Goal: Complete application form

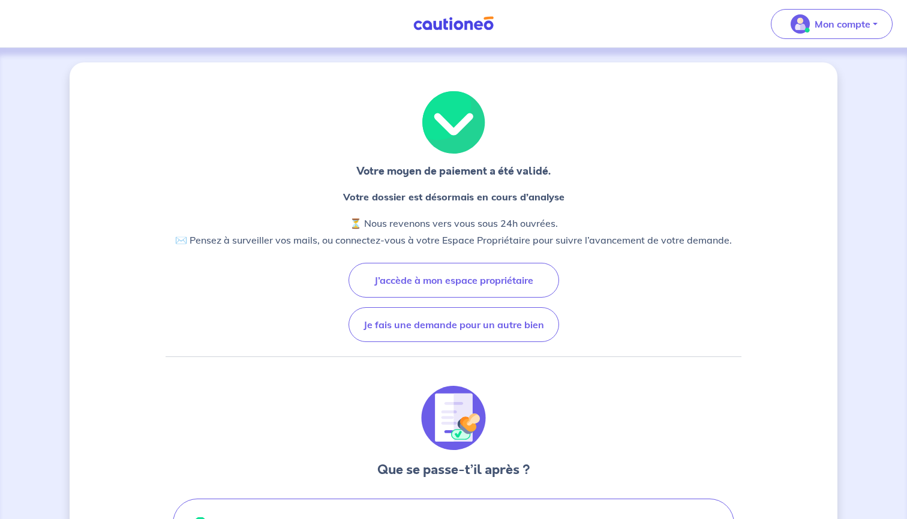
click at [445, 26] on img at bounding box center [453, 23] width 90 height 15
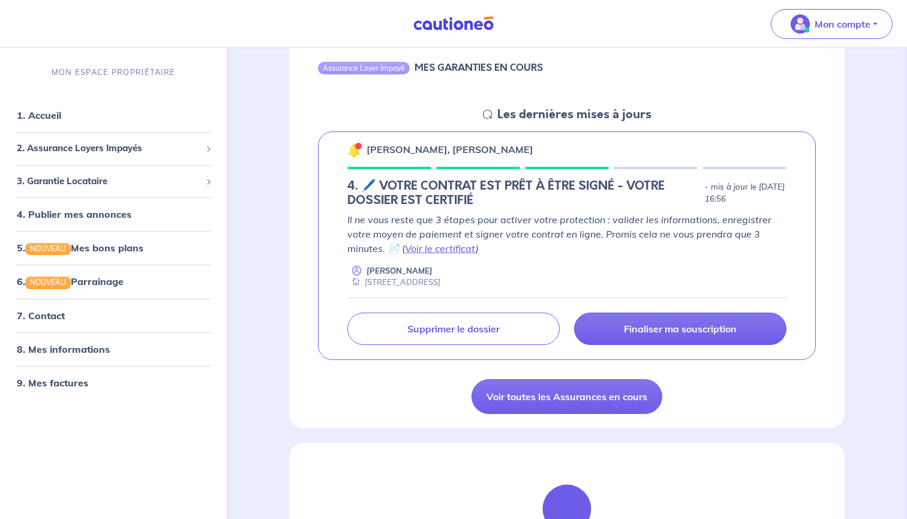
scroll to position [136, 0]
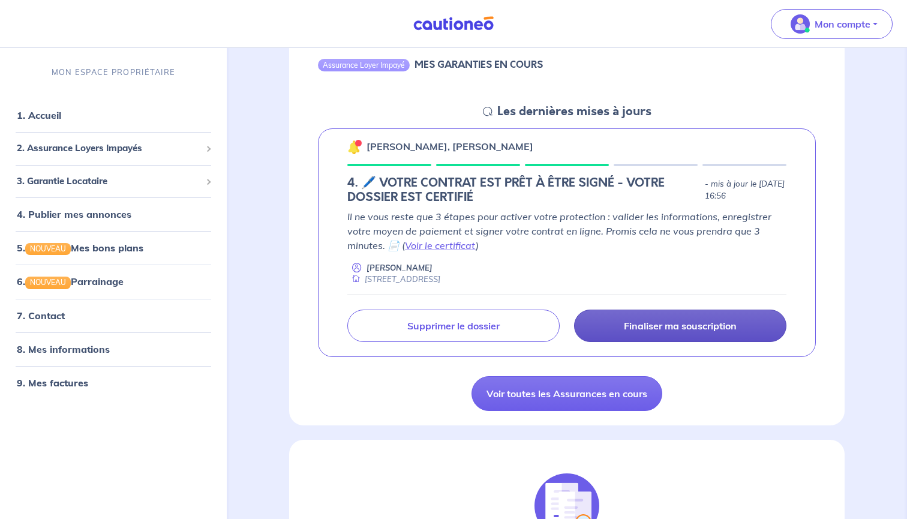
click at [648, 322] on p "Finaliser ma souscription" at bounding box center [680, 326] width 113 height 12
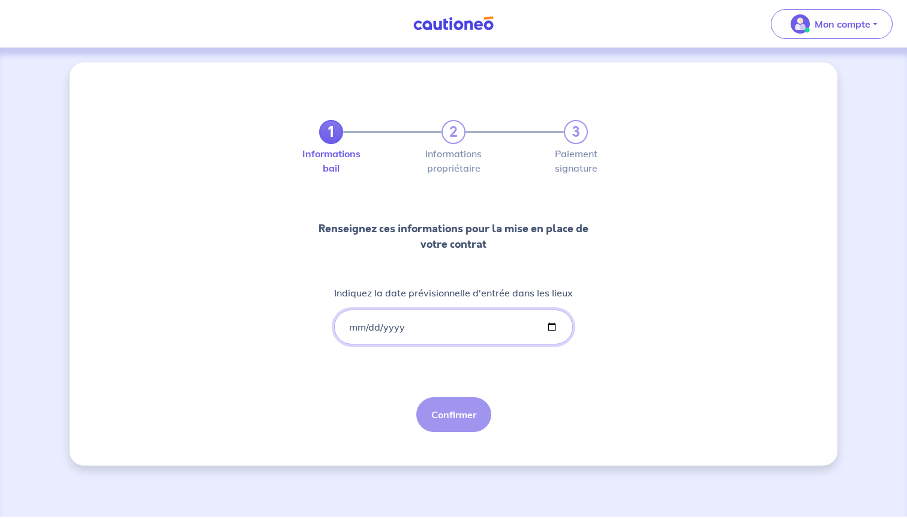
click at [354, 324] on input "Indiquez la date prévisionnelle d'entrée dans les lieux" at bounding box center [453, 326] width 239 height 35
type input "[DATE]"
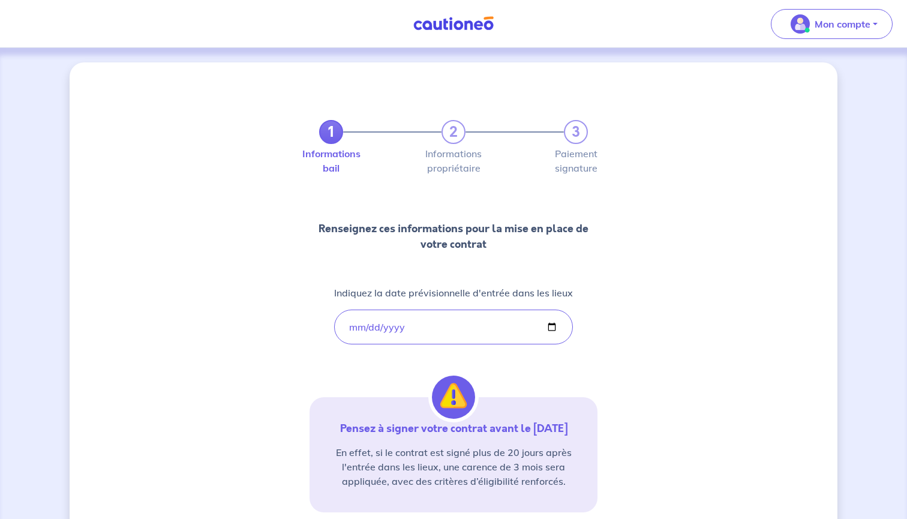
click at [628, 358] on div "1 2 3 Informations bail Informations propriétaire Paiement signature Renseignez…" at bounding box center [453, 352] width 767 height 580
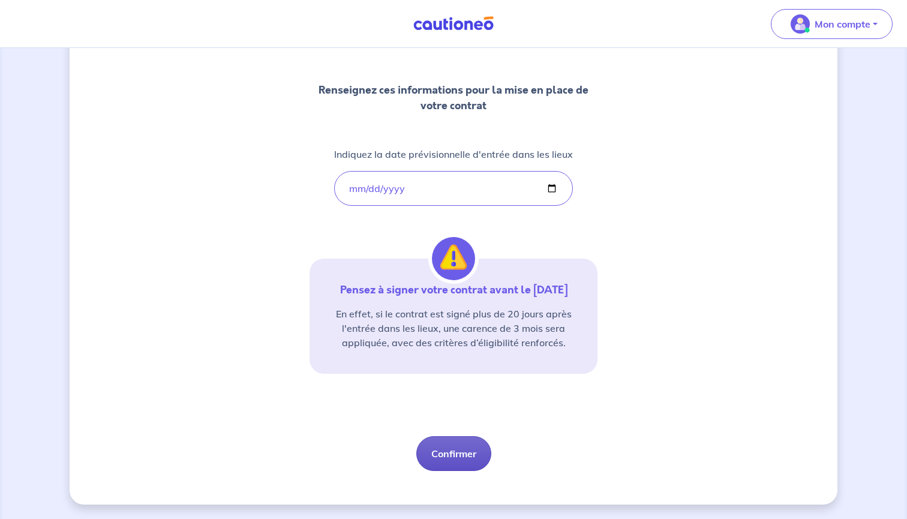
scroll to position [139, 0]
click at [452, 458] on button "Confirmer" at bounding box center [453, 453] width 75 height 35
select select "FR"
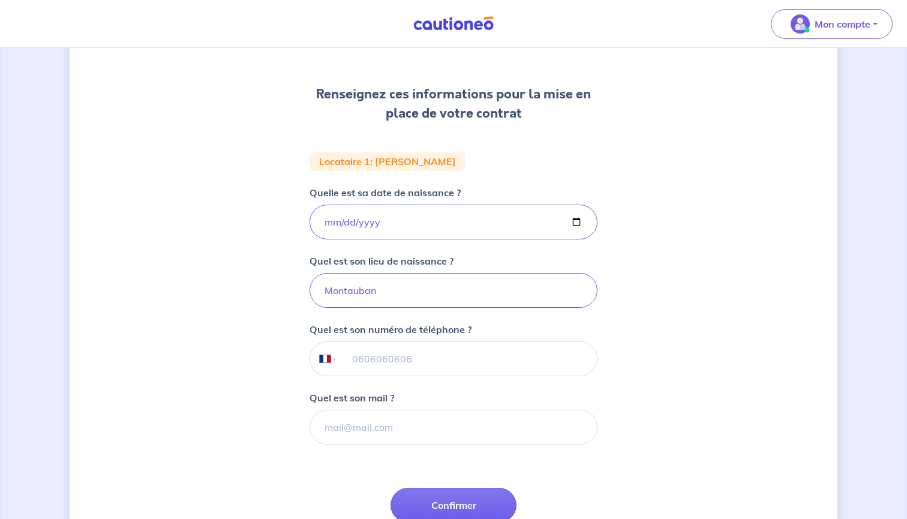
scroll to position [134, 0]
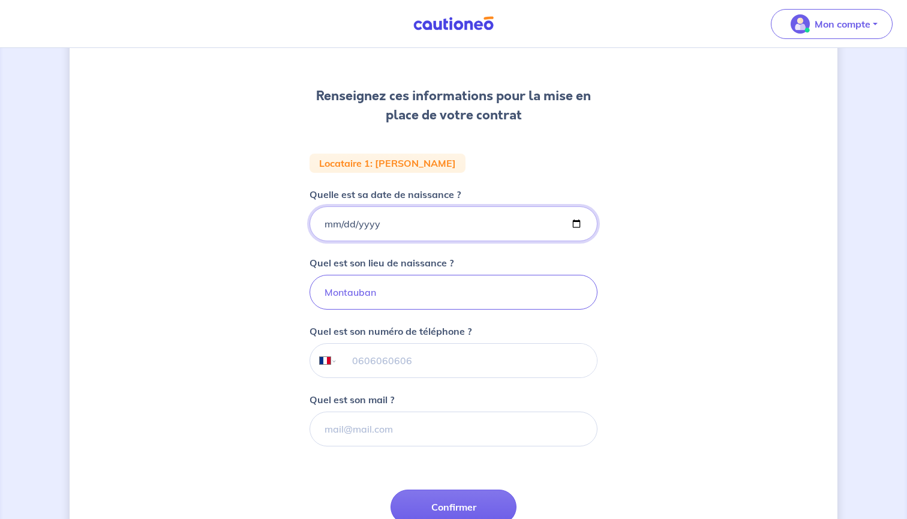
click at [417, 225] on input "[DATE]" at bounding box center [453, 223] width 288 height 35
click at [531, 154] on form "Locataire 1 : [PERSON_NAME] est sa date de naissance ? [DEMOGRAPHIC_DATA] Quel …" at bounding box center [453, 365] width 288 height 425
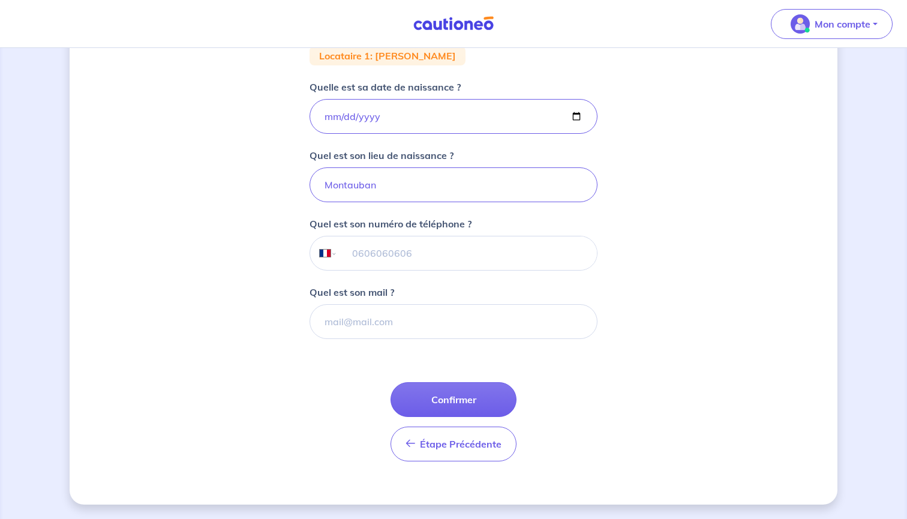
scroll to position [242, 0]
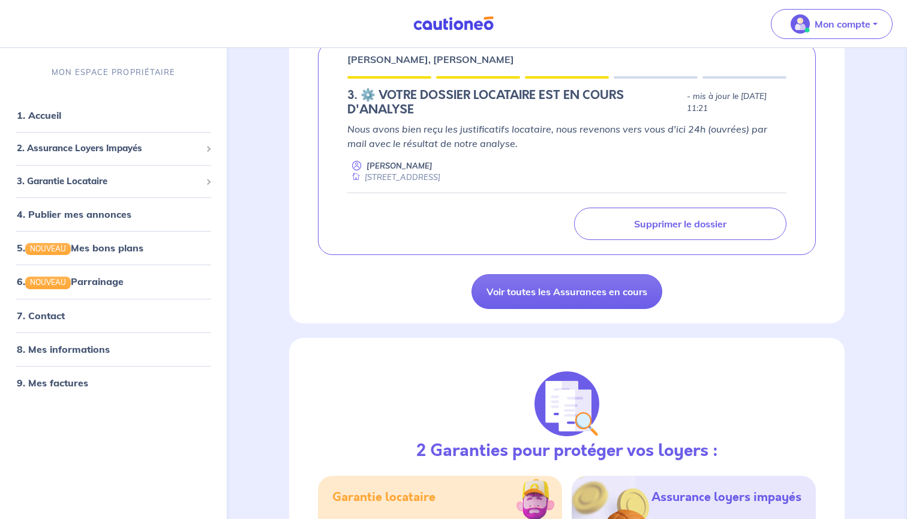
scroll to position [227, 0]
